Goal: Task Accomplishment & Management: Complete application form

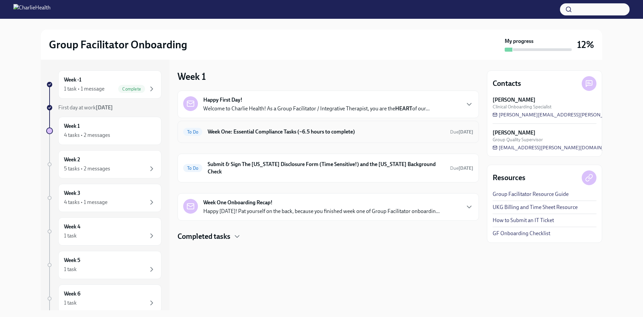
click at [270, 127] on div "To Do Week One: Essential Compliance Tasks (~6.5 hours to complete) Due [DATE]" at bounding box center [328, 131] width 290 height 11
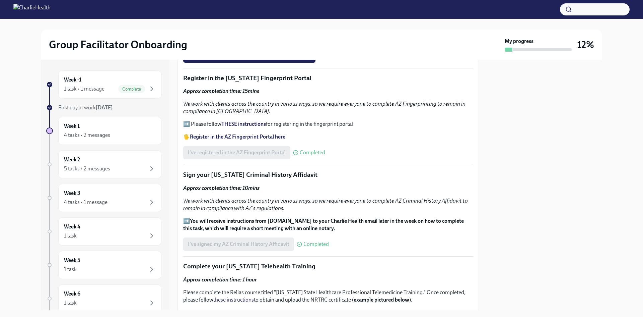
scroll to position [703, 0]
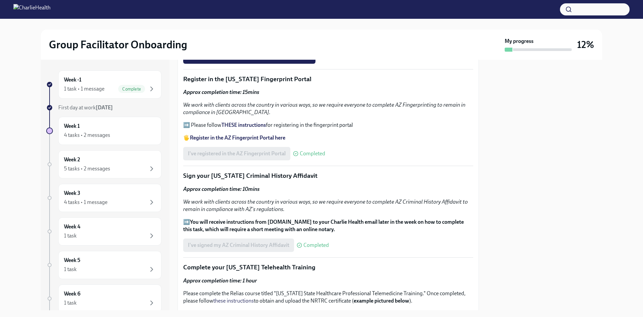
click at [236, 124] on strong "THESE instructions" at bounding box center [243, 125] width 45 height 6
click at [97, 78] on div "Week -1 1 task • 1 message Complete" at bounding box center [110, 84] width 92 height 17
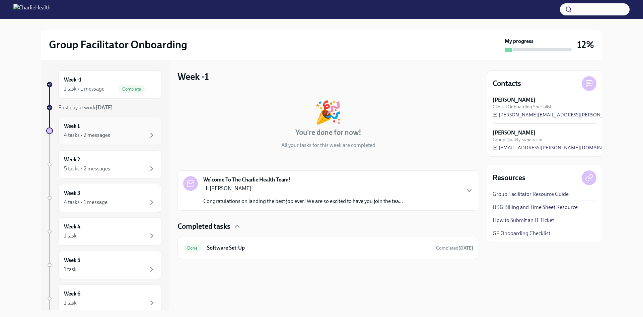
click at [101, 138] on div "4 tasks • 2 messages" at bounding box center [87, 134] width 46 height 7
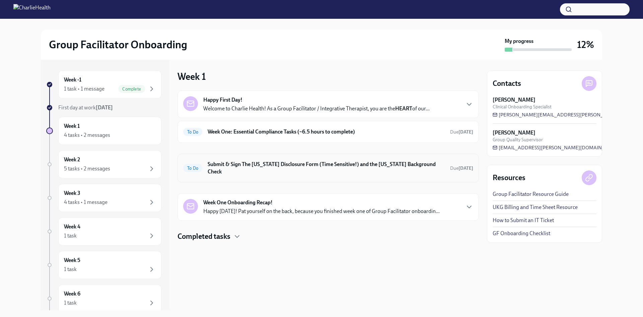
click at [273, 167] on h6 "Submit & Sign The [US_STATE] Disclosure Form (Time Sensitive!) and the [US_STAT…" at bounding box center [326, 167] width 237 height 15
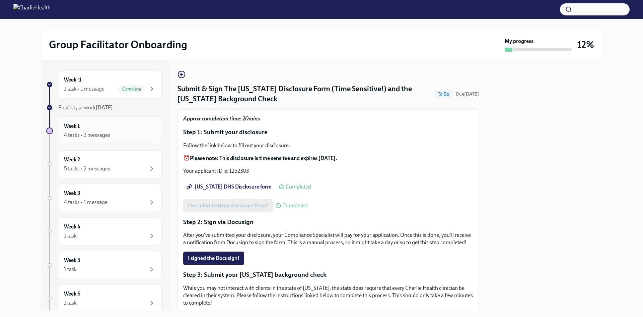
click at [120, 127] on div "Week 1 4 tasks • 2 messages" at bounding box center [110, 130] width 92 height 17
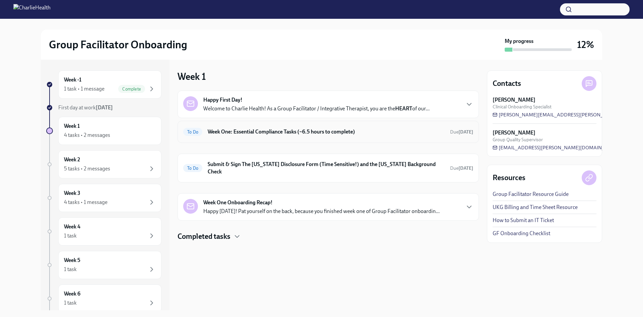
click at [327, 128] on h6 "Week One: Essential Compliance Tasks (~6.5 hours to complete)" at bounding box center [326, 131] width 237 height 7
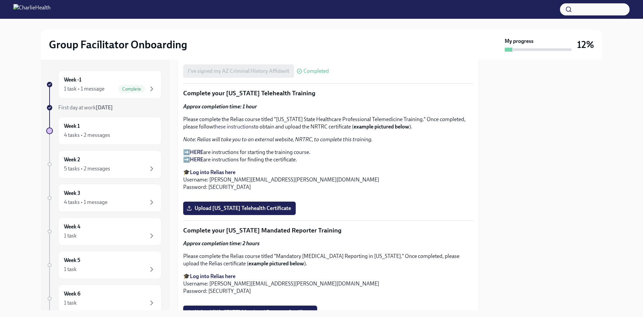
scroll to position [871, 0]
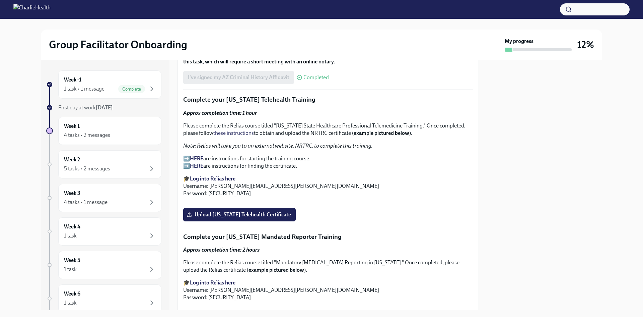
click at [219, 177] on strong "Log into Relias here" at bounding box center [213, 178] width 46 height 6
click at [246, 130] on link "these instructions" at bounding box center [233, 133] width 41 height 6
click at [201, 155] on strong "HERE" at bounding box center [196, 158] width 13 height 6
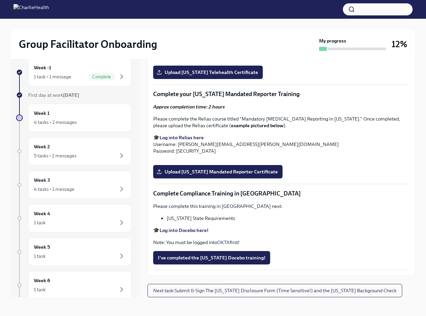
scroll to position [1139, 0]
click at [197, 76] on span "Upload [US_STATE] Telehealth Certificate" at bounding box center [208, 72] width 100 height 7
click at [0, 0] on input "Upload [US_STATE] Telehealth Certificate" at bounding box center [0, 0] width 0 height 0
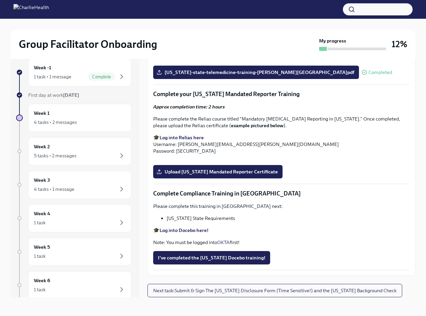
click at [214, 129] on p "Please complete the Relias course titled "Mandatory [MEDICAL_DATA] Reporting in…" at bounding box center [281, 122] width 256 height 13
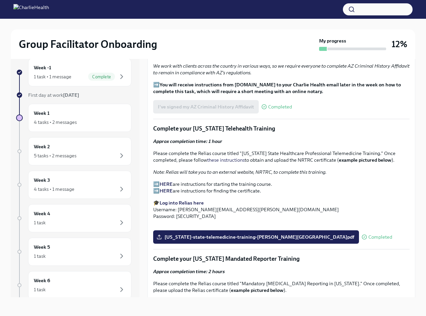
scroll to position [708, 0]
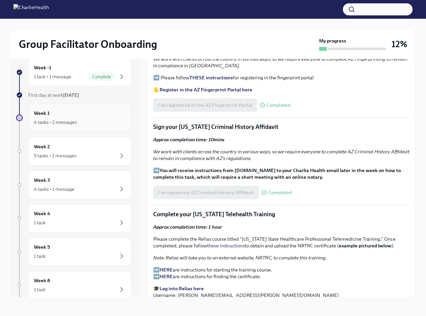
click at [69, 123] on div "4 tasks • 2 messages" at bounding box center [55, 122] width 43 height 7
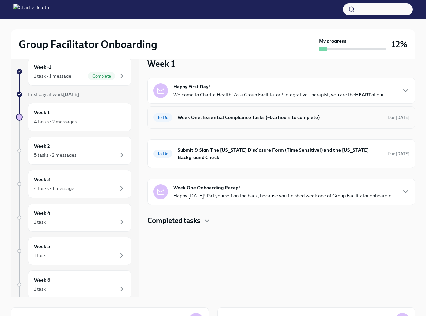
click at [256, 123] on div "To Do Week One: Essential Compliance Tasks (~6.5 hours to complete) Due [DATE]" at bounding box center [281, 117] width 256 height 11
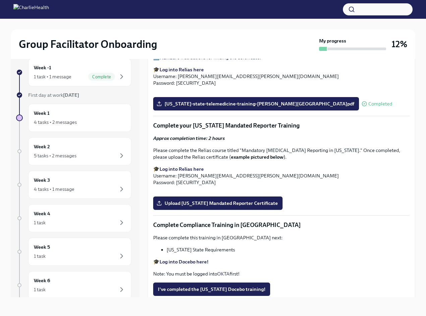
scroll to position [904, 0]
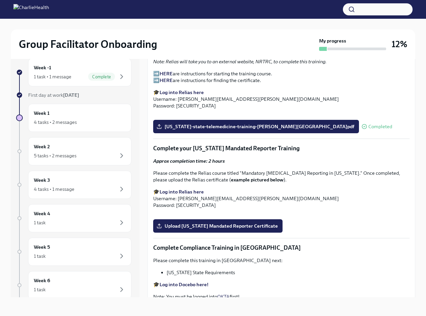
click at [163, 77] on strong "HERE" at bounding box center [165, 74] width 13 height 6
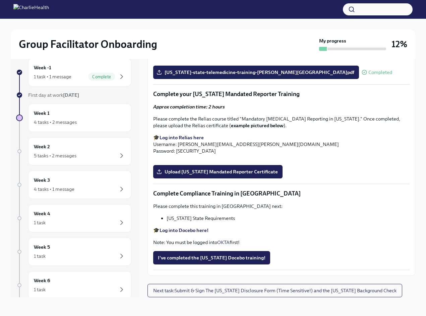
scroll to position [1239, 0]
click at [179, 135] on strong "Log into Relias here" at bounding box center [181, 138] width 44 height 6
click at [188, 227] on strong "Log into Docebo here!" at bounding box center [183, 230] width 49 height 6
click at [234, 256] on span "I've completed the [US_STATE] Docebo training!" at bounding box center [212, 258] width 108 height 7
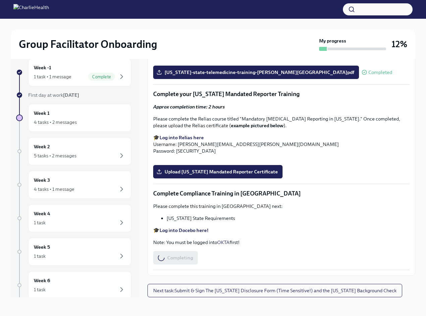
scroll to position [0, 0]
